Goal: Task Accomplishment & Management: Complete application form

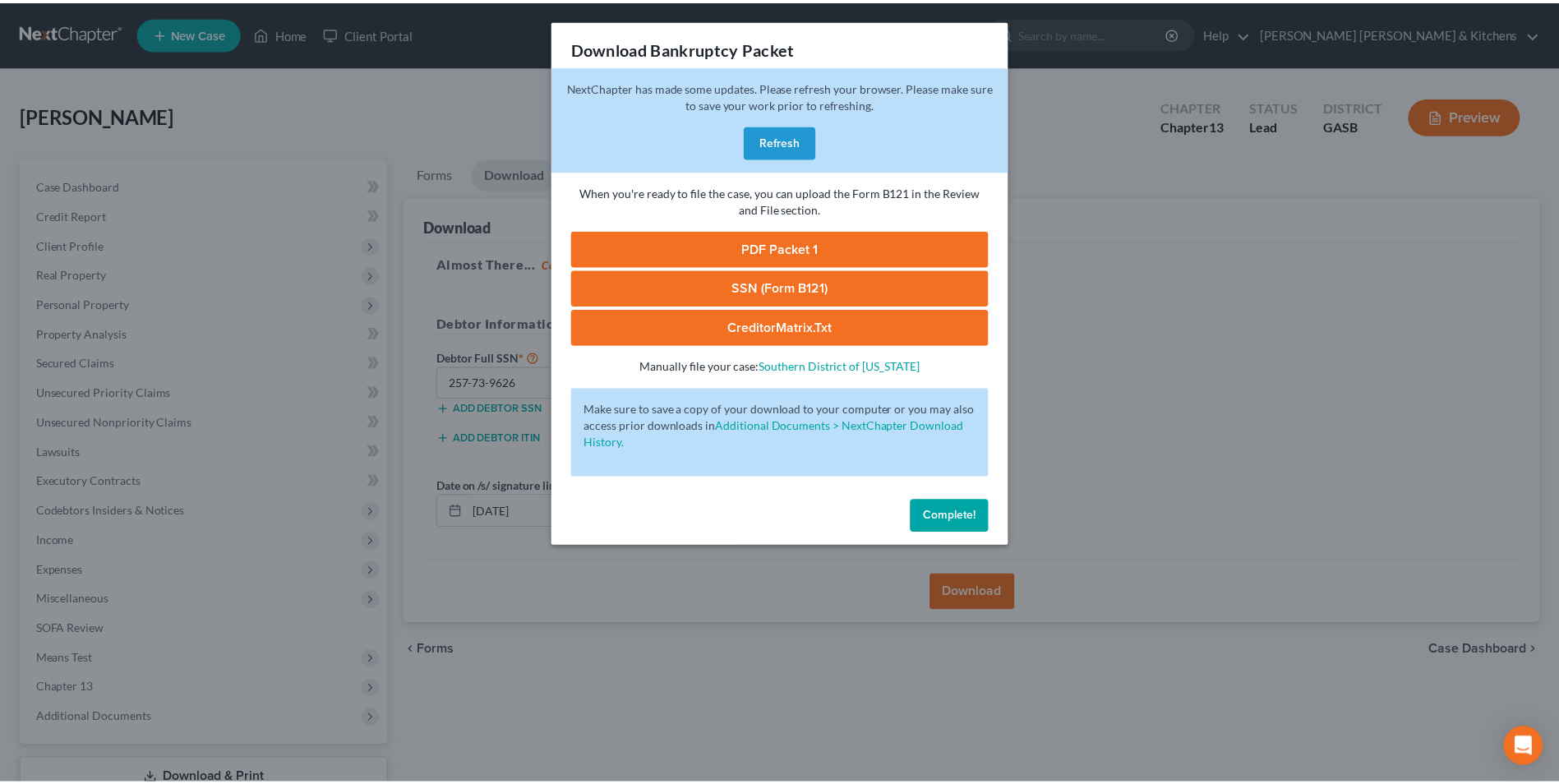
scroll to position [119, 0]
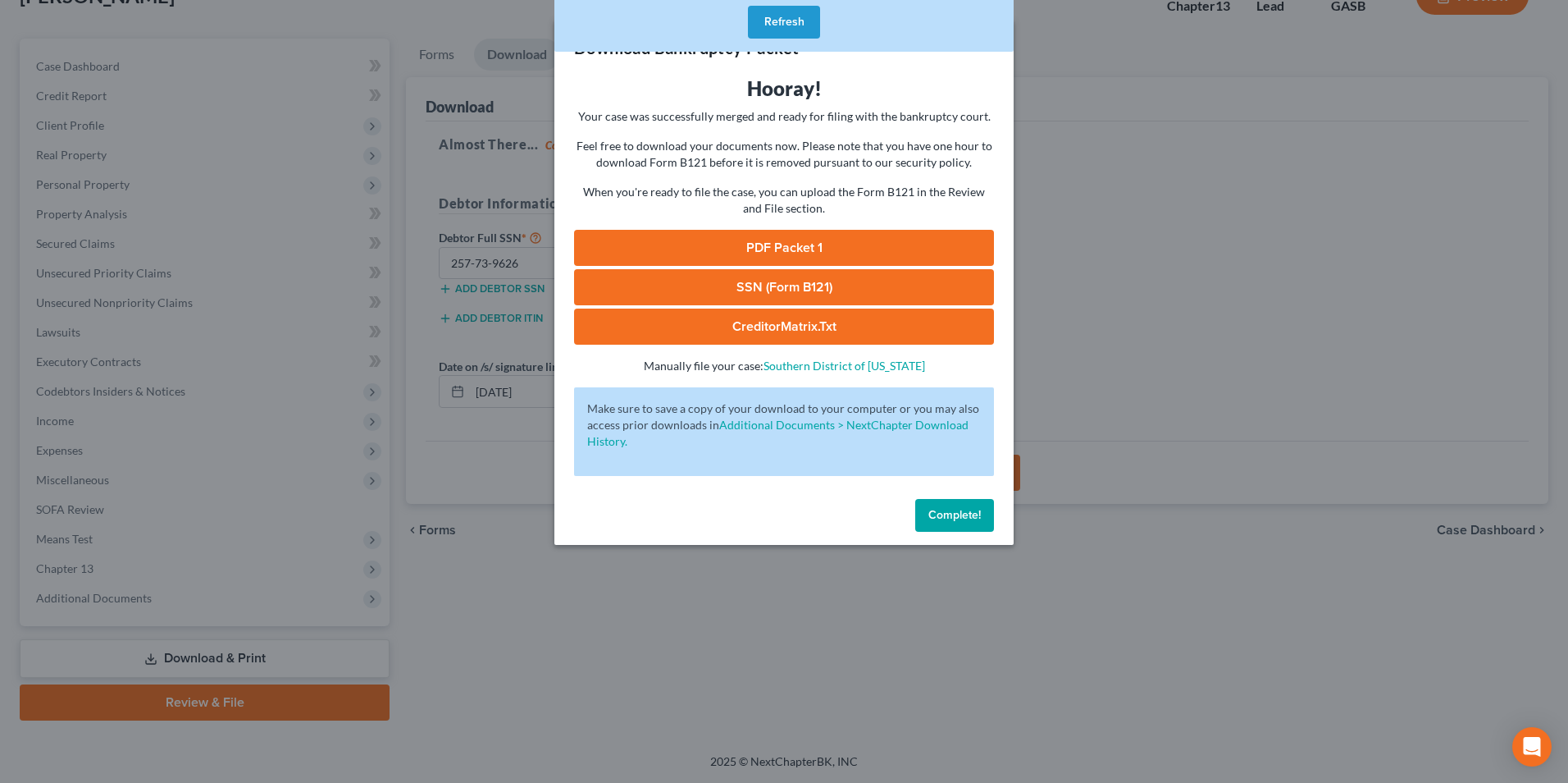
click at [506, 656] on div "Download Bankruptcy Packet Hooray! Your case was successfully merged and ready …" at bounding box center [784, 392] width 1568 height 783
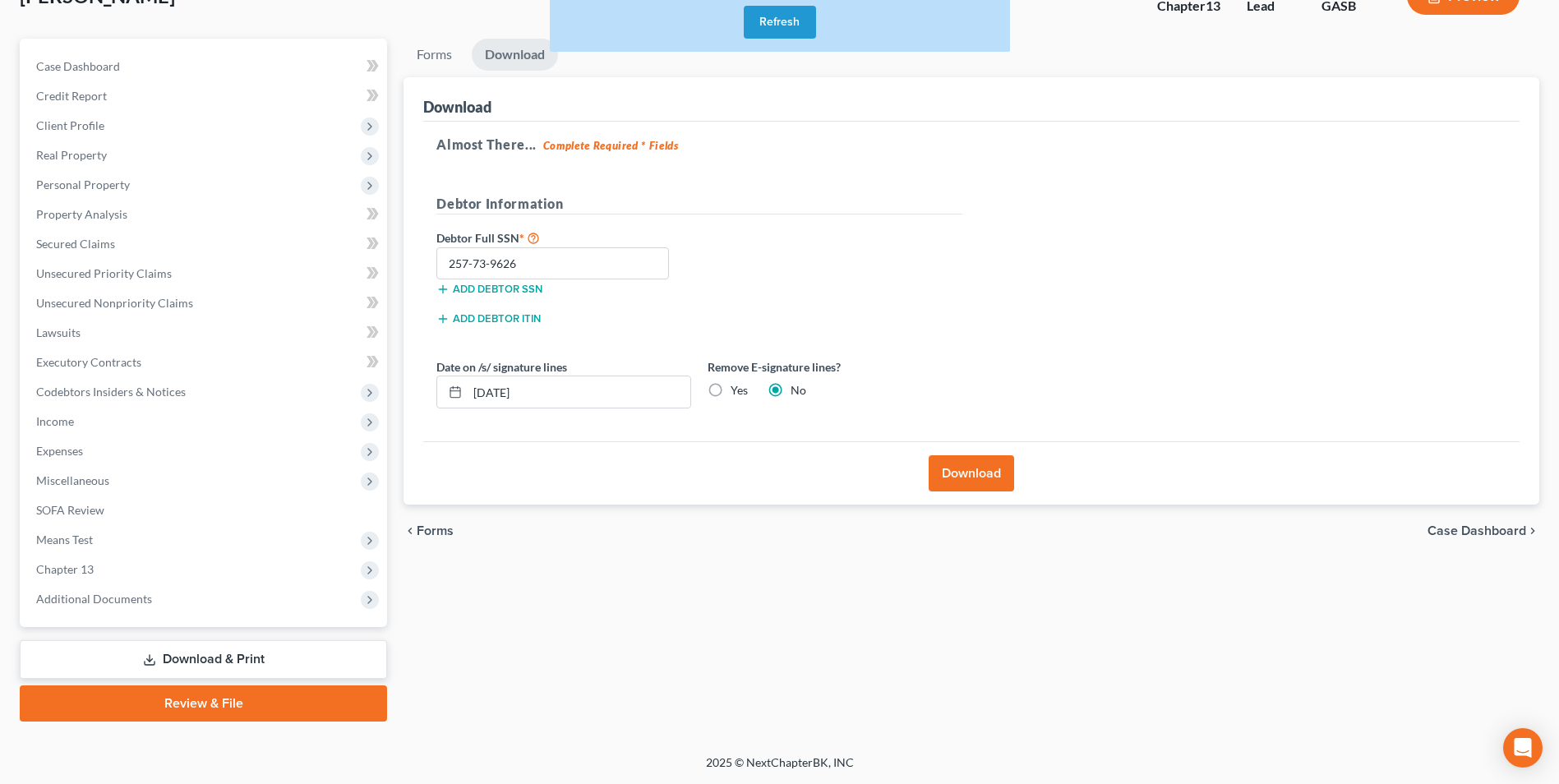
scroll to position [0, 0]
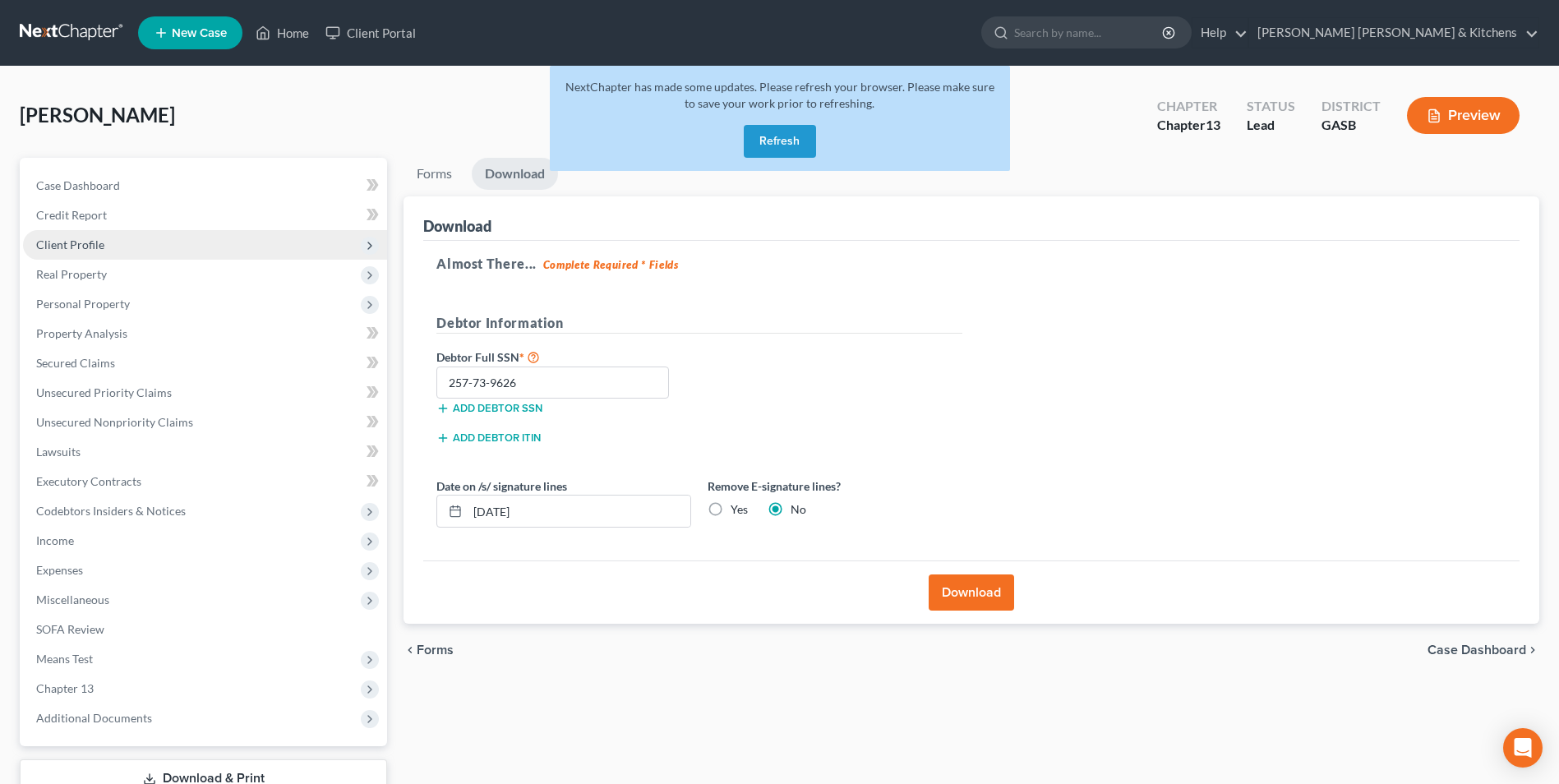
click at [83, 248] on span "Client Profile" at bounding box center [70, 244] width 68 height 14
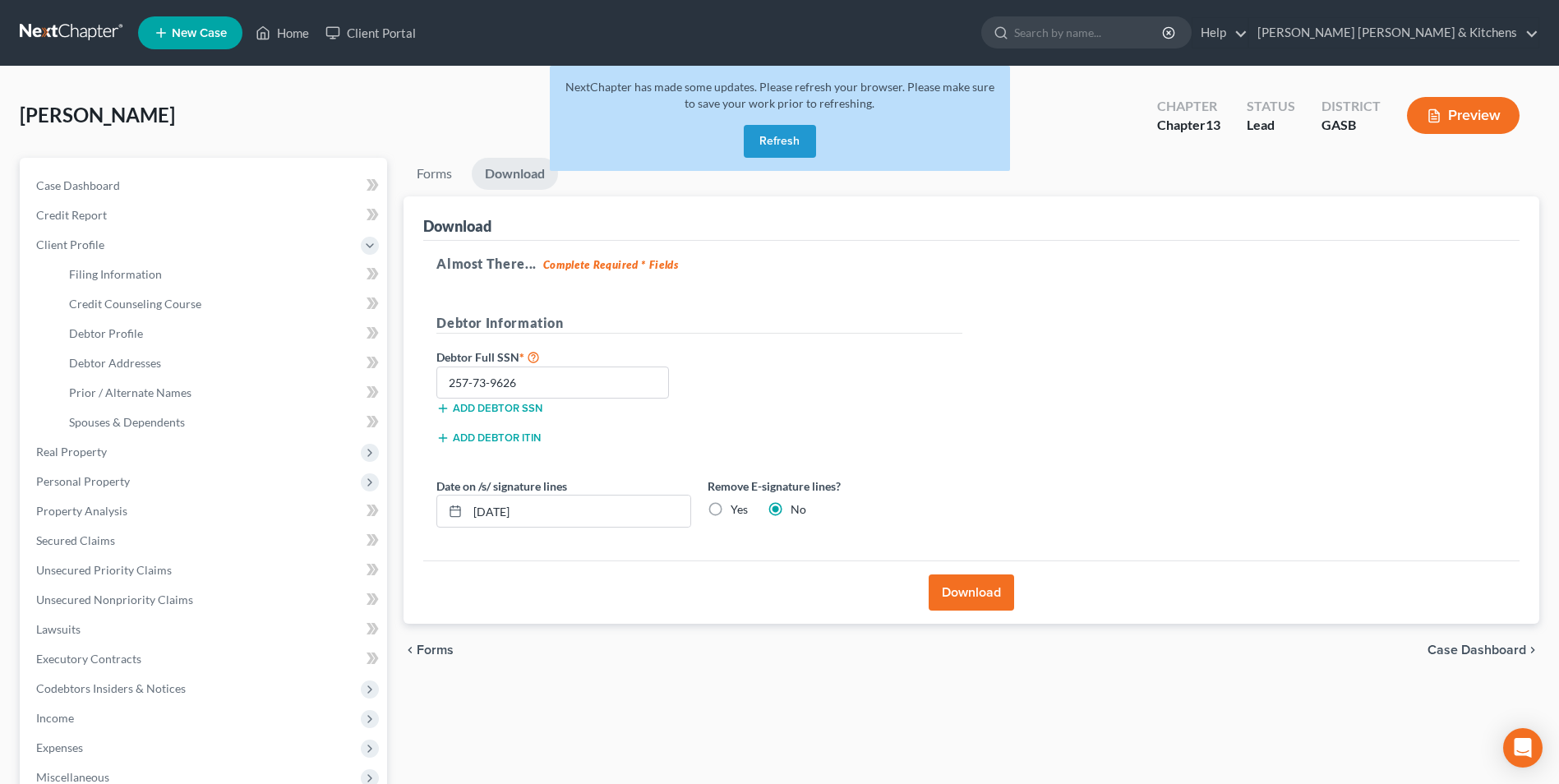
click at [780, 144] on button "Refresh" at bounding box center [779, 142] width 72 height 33
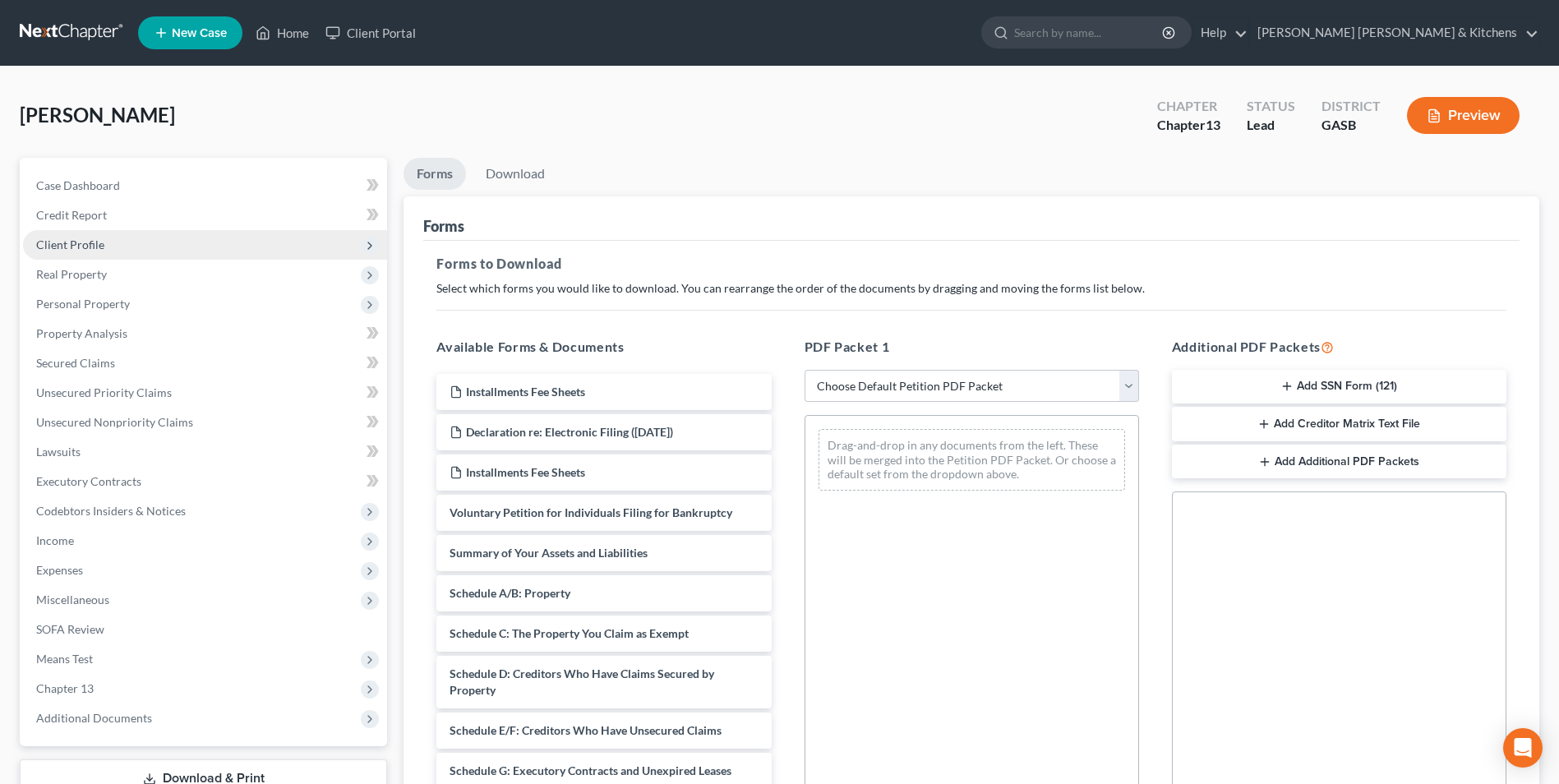
click at [74, 248] on span "Client Profile" at bounding box center [70, 244] width 68 height 14
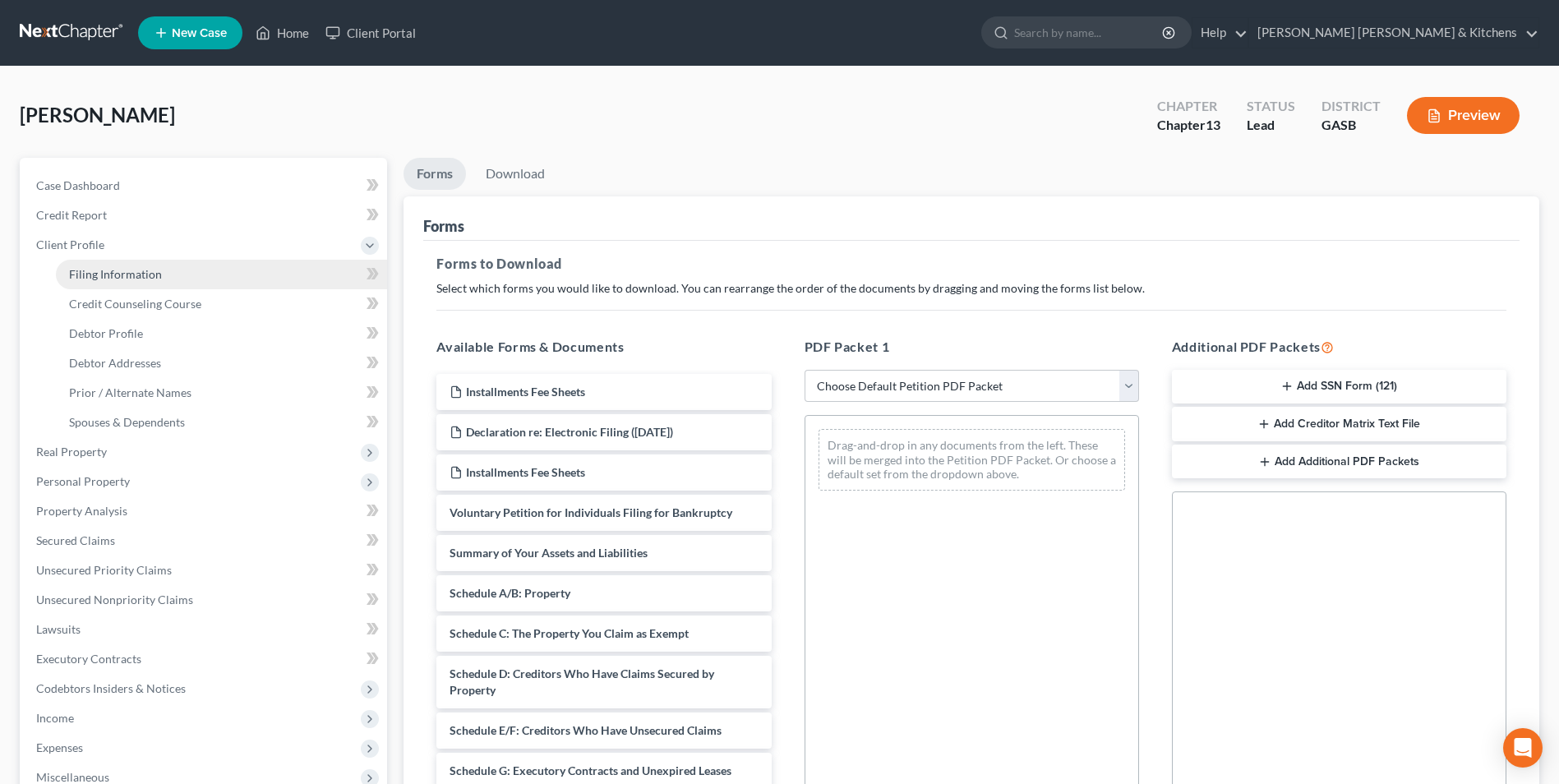
click at [82, 277] on span "Filing Information" at bounding box center [115, 274] width 93 height 14
select select "1"
select select "0"
select select "3"
select select "10"
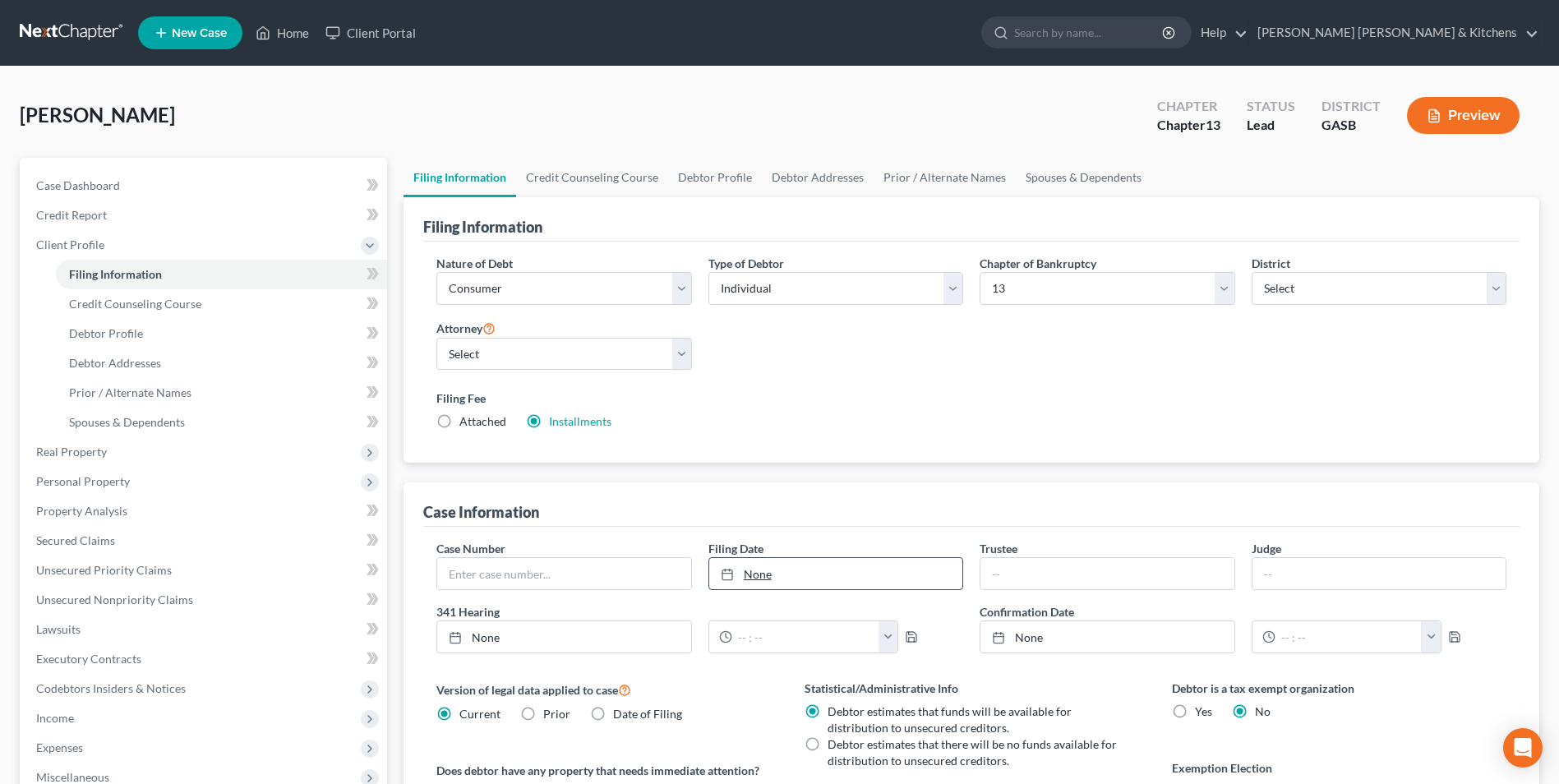
click at [752, 573] on link "None" at bounding box center [836, 574] width 253 height 31
click at [545, 576] on input "text" at bounding box center [563, 574] width 253 height 31
type input "25-60237"
drag, startPoint x: 301, startPoint y: 36, endPoint x: 323, endPoint y: 39, distance: 22.2
click at [301, 36] on link "Home" at bounding box center [283, 33] width 70 height 30
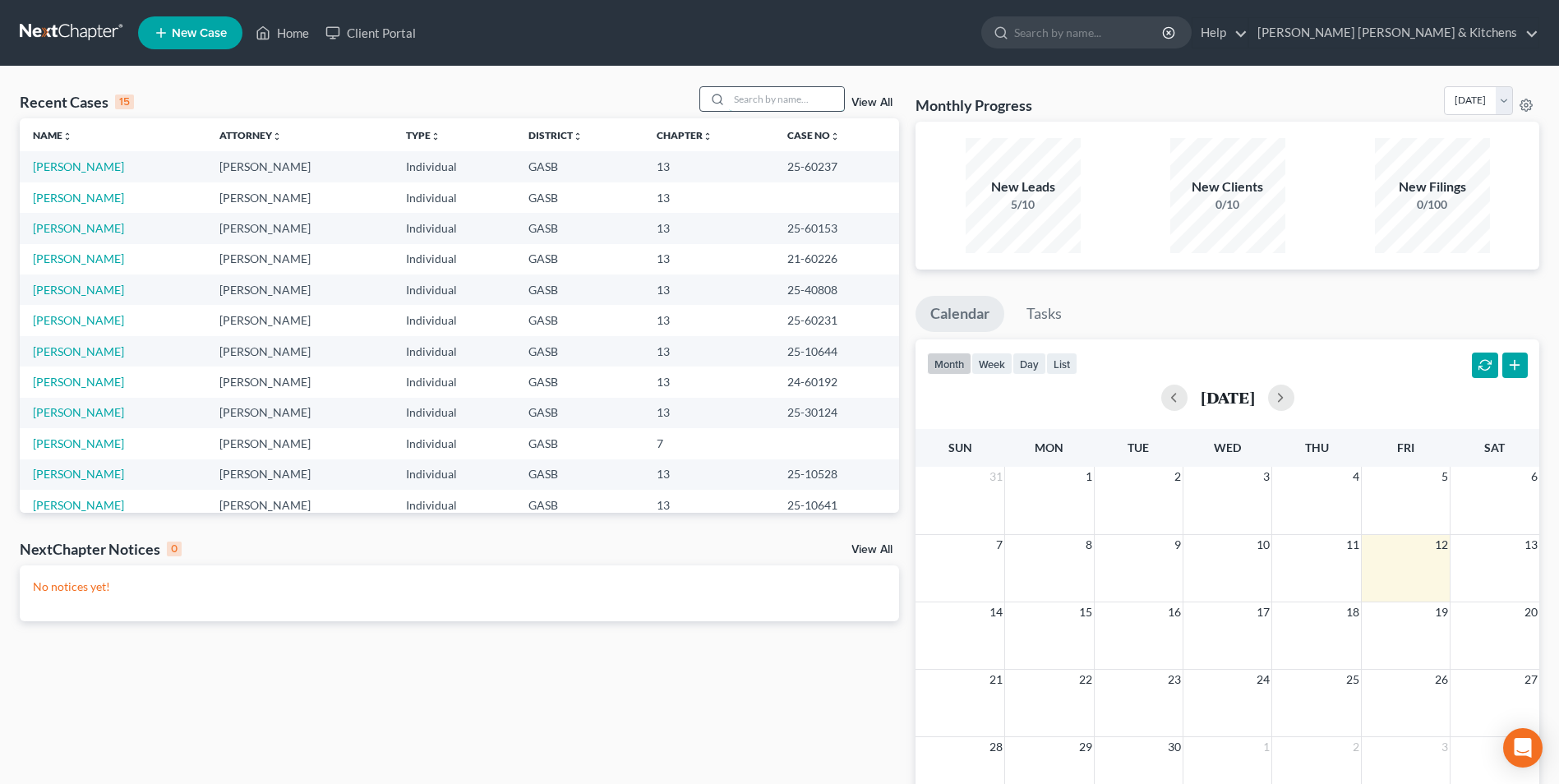
click at [782, 103] on input "search" at bounding box center [786, 98] width 115 height 23
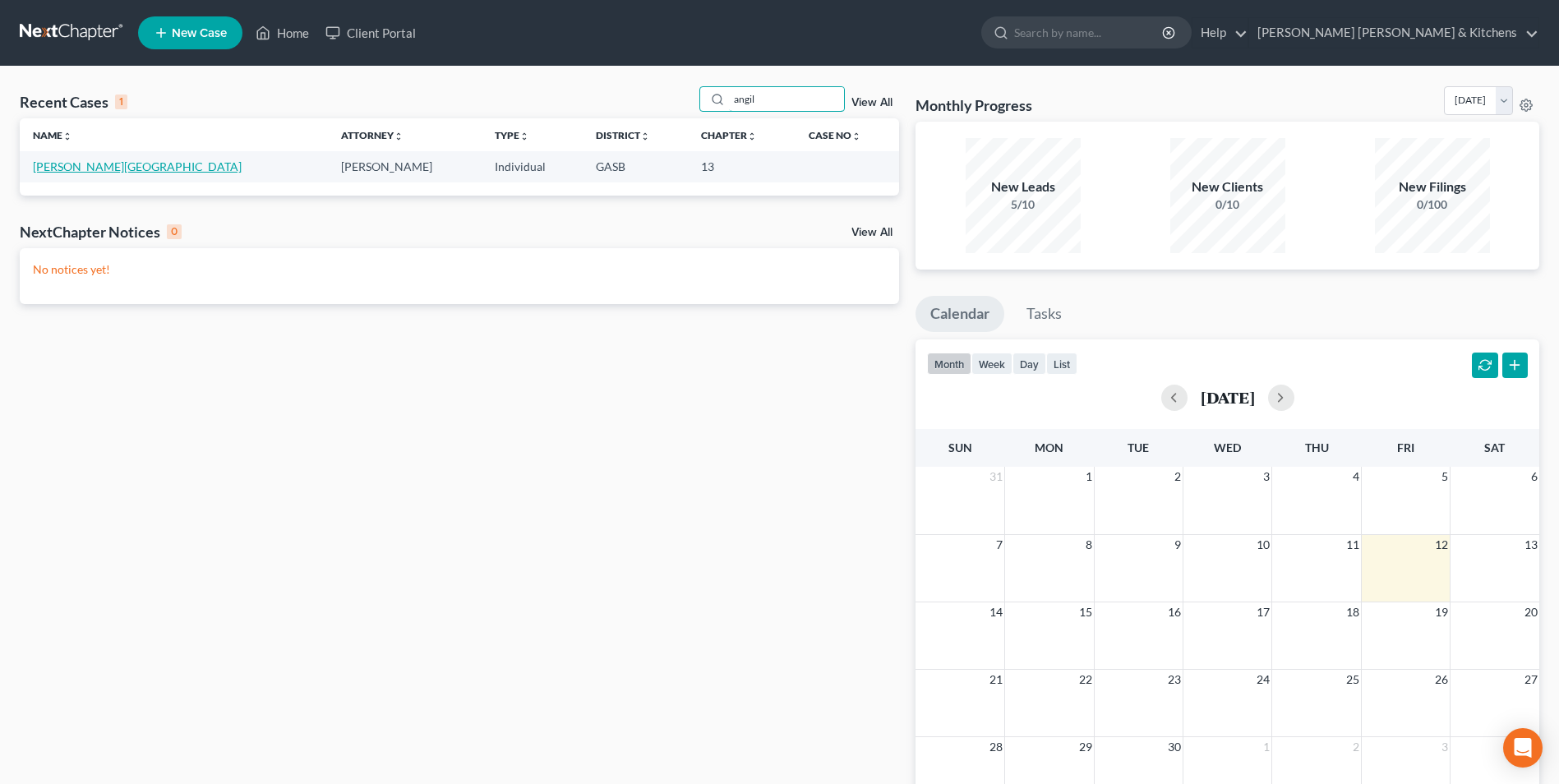
type input "angil"
click at [37, 165] on link "Williams, Angila" at bounding box center [137, 166] width 209 height 14
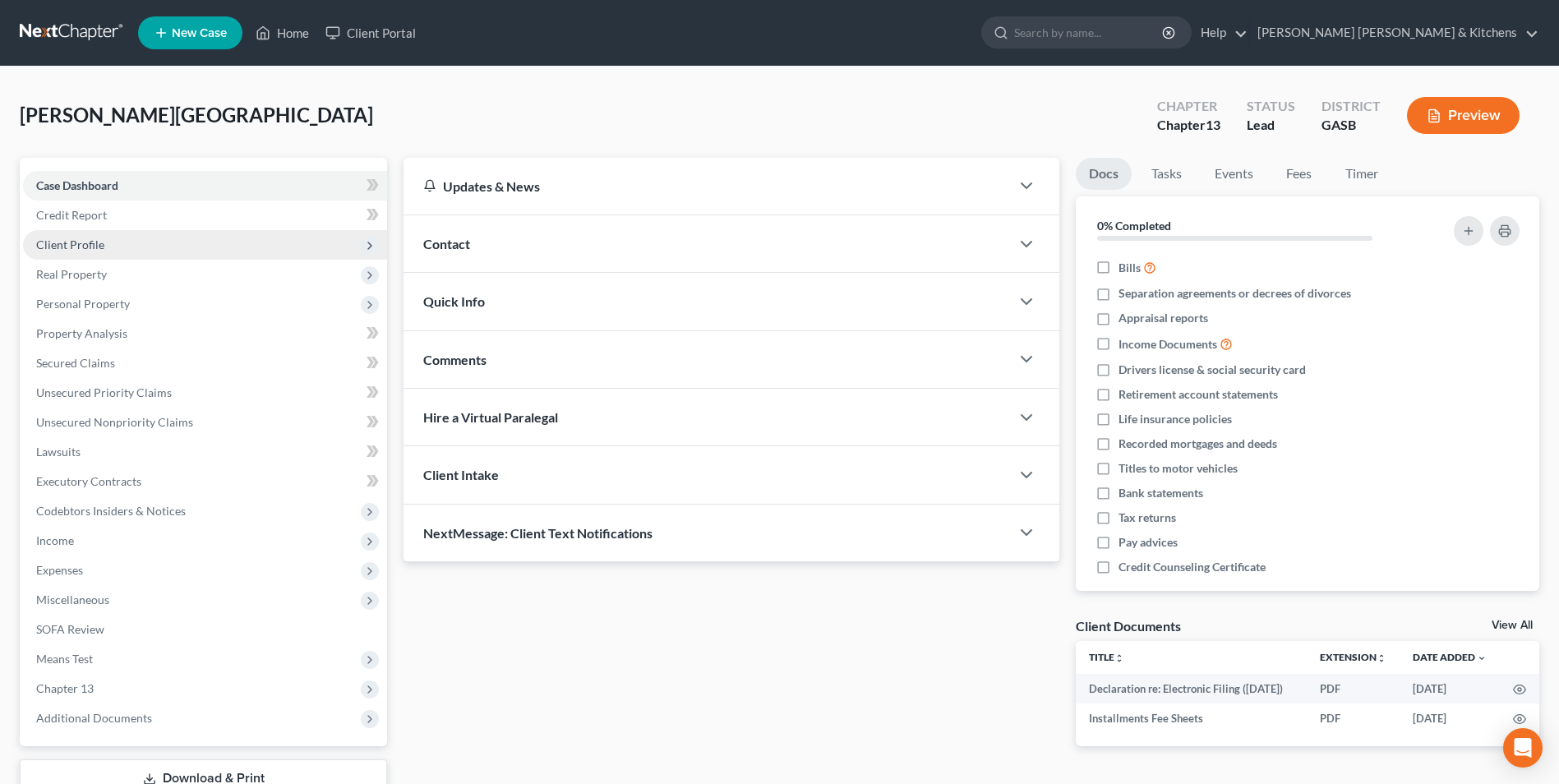
click at [58, 243] on span "Client Profile" at bounding box center [70, 244] width 68 height 14
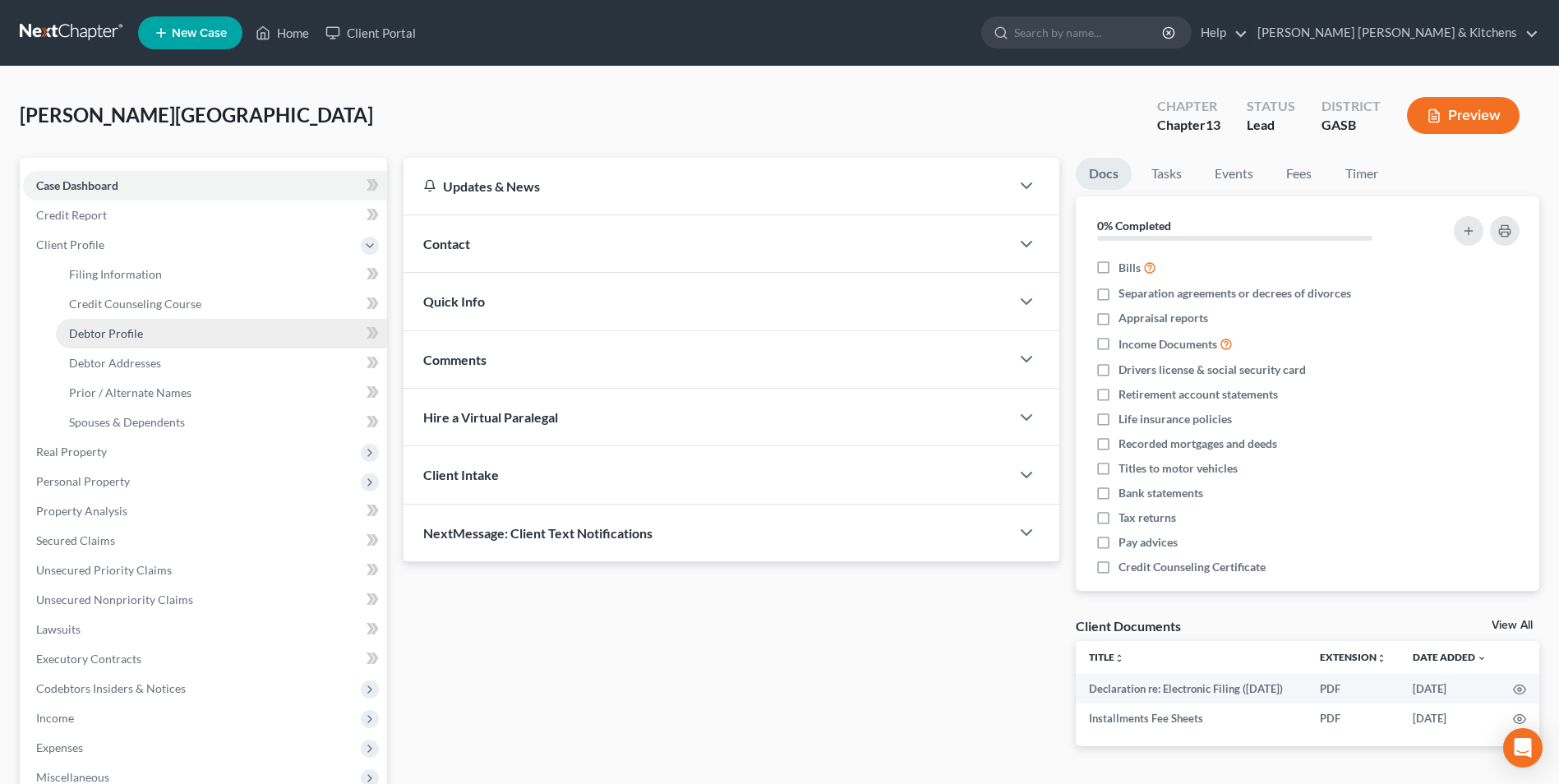
click at [105, 335] on span "Debtor Profile" at bounding box center [105, 333] width 74 height 14
select select "0"
select select "2"
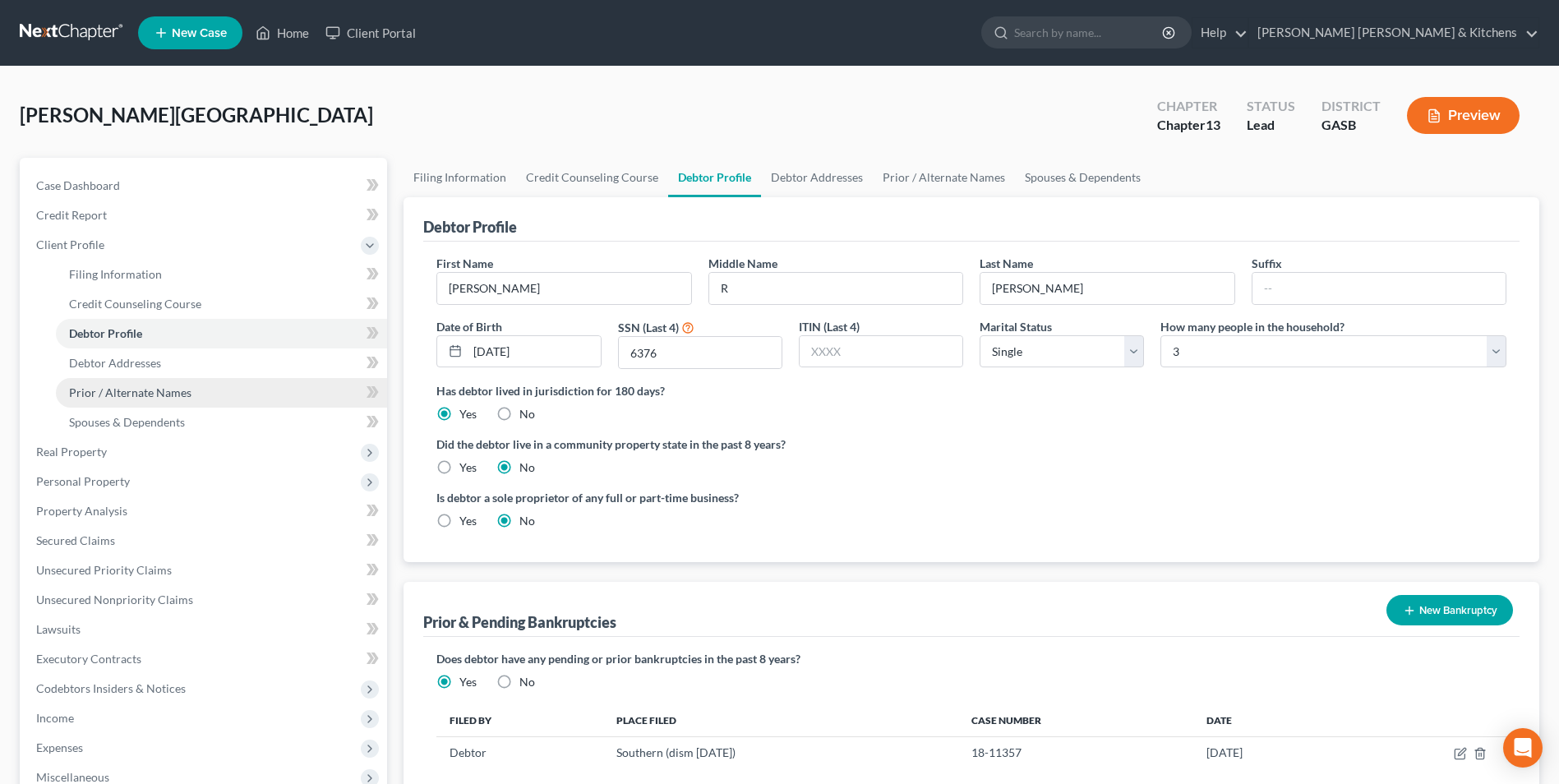
click at [175, 397] on span "Prior / Alternate Names" at bounding box center [130, 392] width 123 height 14
